Goal: Transaction & Acquisition: Purchase product/service

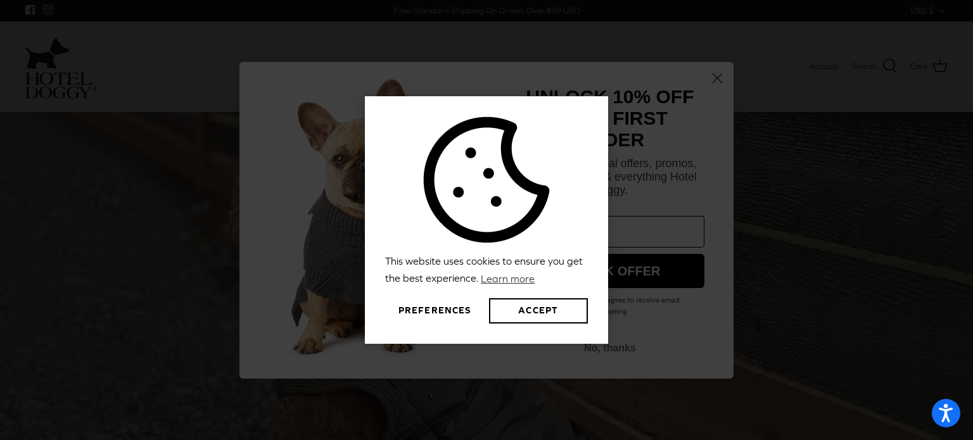
click at [717, 107] on div "This website uses cookies to ensure you get the best experience. Learn more Pre…" at bounding box center [486, 220] width 973 height 440
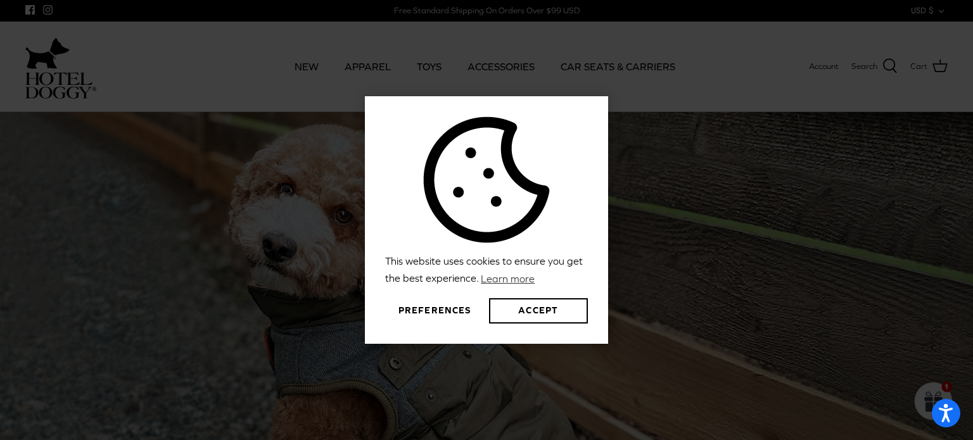
click at [724, 159] on div "This website uses cookies to ensure you get the best experience. Learn more Pre…" at bounding box center [486, 220] width 973 height 440
click at [412, 313] on button "Preferences" at bounding box center [434, 310] width 99 height 25
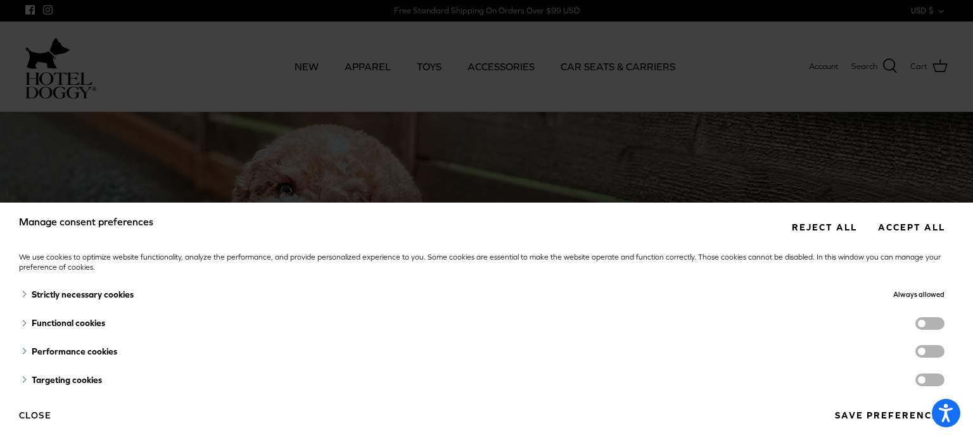
click at [724, 231] on button "Reject all" at bounding box center [824, 226] width 84 height 23
click at [724, 224] on button "Reject all" at bounding box center [824, 226] width 84 height 23
click at [693, 192] on div "Manage consent preferences Reject all Accept all We use cookies to optimize web…" at bounding box center [486, 220] width 973 height 440
click at [724, 424] on button "Save preferences" at bounding box center [889, 415] width 129 height 23
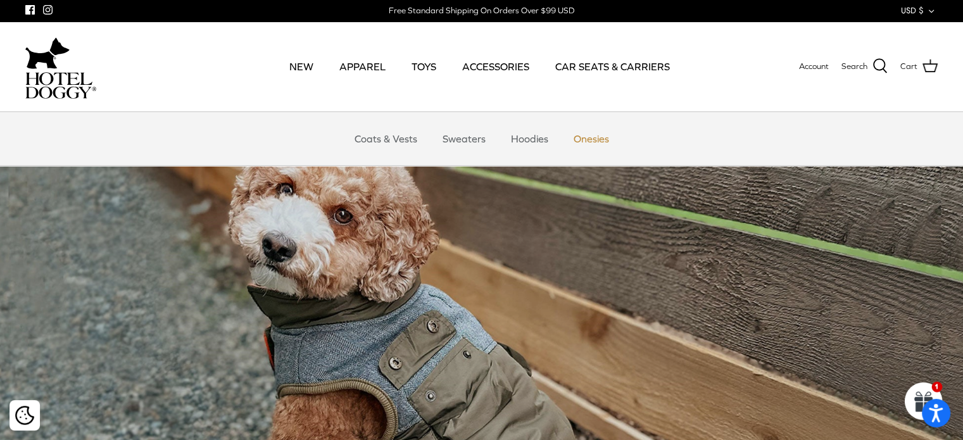
click at [593, 134] on link "Onesies" at bounding box center [591, 139] width 58 height 38
